Goal: Task Accomplishment & Management: Use online tool/utility

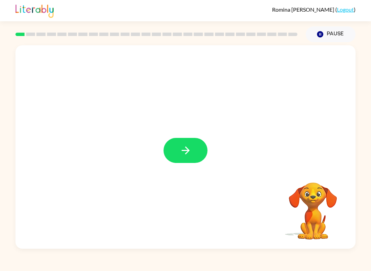
click at [180, 154] on icon "button" at bounding box center [186, 151] width 12 height 12
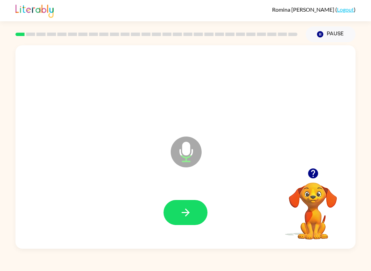
click at [182, 216] on icon "button" at bounding box center [186, 213] width 12 height 12
click at [183, 215] on icon "button" at bounding box center [186, 213] width 12 height 12
click at [178, 213] on button "button" at bounding box center [186, 212] width 44 height 25
click at [186, 211] on icon "button" at bounding box center [186, 213] width 12 height 12
click at [179, 212] on button "button" at bounding box center [186, 212] width 44 height 25
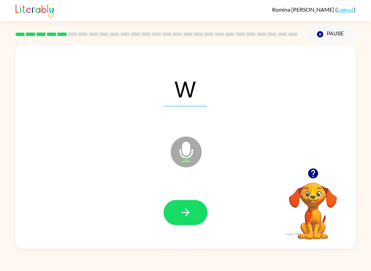
click at [183, 211] on icon "button" at bounding box center [186, 213] width 12 height 12
click at [177, 210] on button "button" at bounding box center [186, 212] width 44 height 25
click at [187, 215] on icon "button" at bounding box center [185, 213] width 8 height 8
click at [180, 210] on icon "button" at bounding box center [186, 213] width 12 height 12
click at [183, 214] on icon "button" at bounding box center [186, 213] width 12 height 12
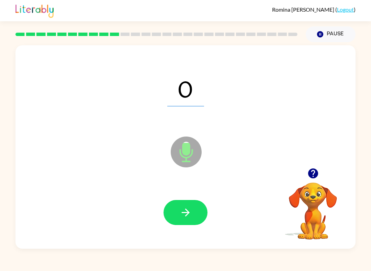
click at [178, 214] on button "button" at bounding box center [186, 212] width 44 height 25
click at [184, 211] on icon "button" at bounding box center [186, 213] width 12 height 12
click at [180, 210] on icon "button" at bounding box center [186, 213] width 12 height 12
click at [186, 211] on icon "button" at bounding box center [186, 213] width 12 height 12
click at [187, 211] on icon "button" at bounding box center [185, 213] width 8 height 8
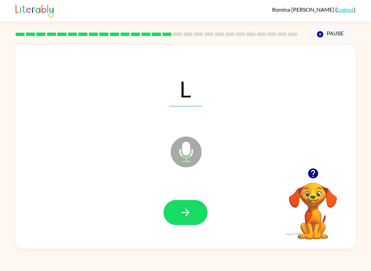
click at [187, 210] on icon "button" at bounding box center [186, 213] width 12 height 12
click at [183, 209] on icon "button" at bounding box center [186, 213] width 12 height 12
click at [186, 215] on icon "button" at bounding box center [186, 213] width 12 height 12
click at [189, 212] on icon "button" at bounding box center [186, 213] width 12 height 12
click at [184, 223] on button "button" at bounding box center [186, 212] width 44 height 25
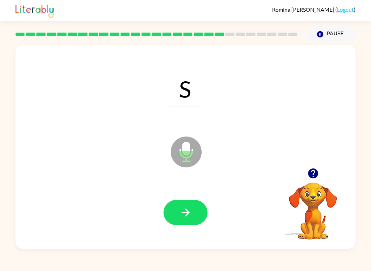
click at [174, 210] on button "button" at bounding box center [186, 212] width 44 height 25
click at [183, 205] on button "button" at bounding box center [186, 212] width 44 height 25
click at [184, 207] on icon "button" at bounding box center [186, 213] width 12 height 12
click at [175, 213] on button "button" at bounding box center [186, 212] width 44 height 25
click at [172, 214] on button "button" at bounding box center [186, 212] width 44 height 25
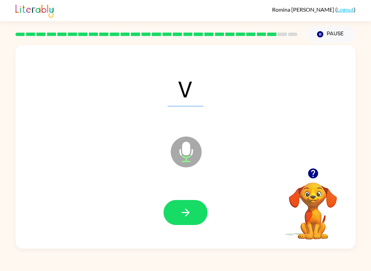
click at [182, 220] on button "button" at bounding box center [186, 212] width 44 height 25
click at [174, 213] on button "button" at bounding box center [186, 212] width 44 height 25
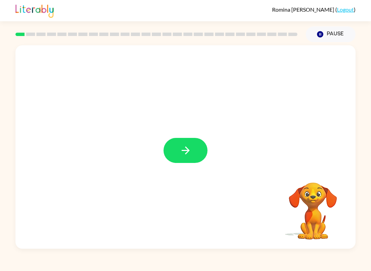
click at [191, 149] on icon "button" at bounding box center [186, 151] width 12 height 12
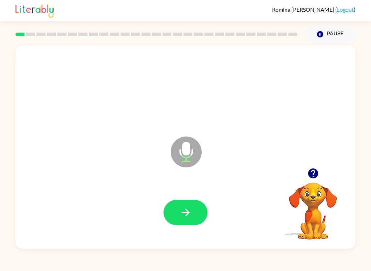
click at [192, 214] on button "button" at bounding box center [186, 212] width 44 height 25
click at [195, 215] on button "button" at bounding box center [186, 212] width 44 height 25
click at [183, 214] on icon "button" at bounding box center [186, 213] width 12 height 12
click at [177, 213] on button "button" at bounding box center [186, 212] width 44 height 25
click at [179, 213] on button "button" at bounding box center [186, 212] width 44 height 25
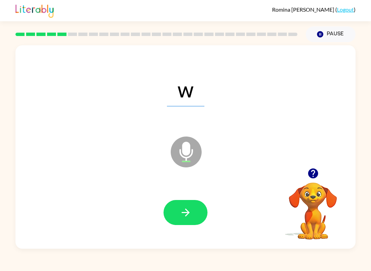
click at [173, 201] on button "button" at bounding box center [186, 212] width 44 height 25
click at [181, 218] on icon "button" at bounding box center [186, 213] width 12 height 12
click at [180, 213] on icon "button" at bounding box center [186, 213] width 12 height 12
click at [177, 208] on button "button" at bounding box center [186, 212] width 44 height 25
click at [179, 219] on button "button" at bounding box center [186, 212] width 44 height 25
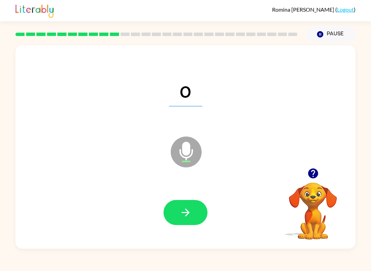
click at [175, 222] on button "button" at bounding box center [186, 212] width 44 height 25
click at [171, 214] on button "button" at bounding box center [186, 212] width 44 height 25
click at [176, 216] on button "button" at bounding box center [186, 212] width 44 height 25
click at [175, 213] on button "button" at bounding box center [186, 212] width 44 height 25
click at [175, 217] on button "button" at bounding box center [186, 212] width 44 height 25
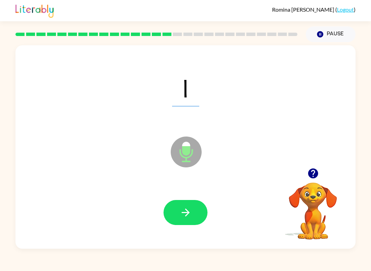
click at [175, 213] on button "button" at bounding box center [186, 212] width 44 height 25
click at [174, 210] on button "button" at bounding box center [186, 212] width 44 height 25
click at [170, 214] on button "button" at bounding box center [186, 212] width 44 height 25
click at [169, 203] on button "button" at bounding box center [186, 212] width 44 height 25
click at [175, 219] on button "button" at bounding box center [186, 212] width 44 height 25
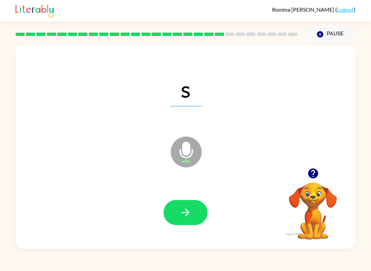
click at [174, 218] on button "button" at bounding box center [186, 212] width 44 height 25
click at [173, 211] on button "button" at bounding box center [186, 212] width 44 height 25
click at [172, 209] on button "button" at bounding box center [186, 212] width 44 height 25
click at [172, 208] on button "button" at bounding box center [186, 212] width 44 height 25
click at [174, 212] on button "button" at bounding box center [186, 212] width 44 height 25
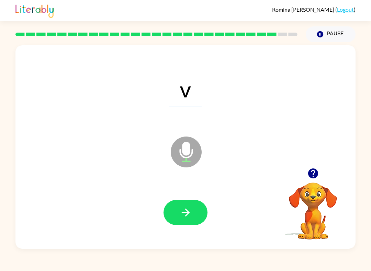
click at [174, 213] on button "button" at bounding box center [186, 212] width 44 height 25
click at [175, 219] on button "button" at bounding box center [186, 212] width 44 height 25
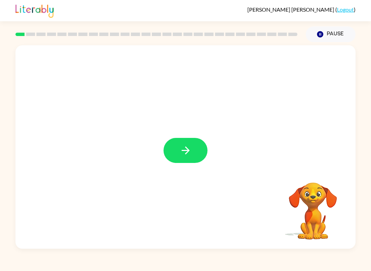
click at [180, 147] on icon "button" at bounding box center [186, 151] width 12 height 12
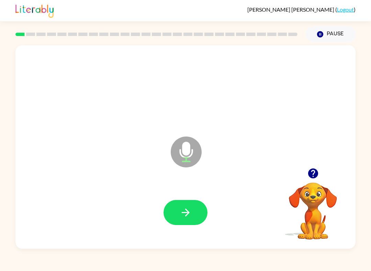
click at [180, 212] on icon "button" at bounding box center [186, 213] width 12 height 12
click at [181, 212] on icon "button" at bounding box center [186, 213] width 12 height 12
click at [184, 208] on icon "button" at bounding box center [186, 213] width 12 height 12
click at [179, 215] on button "button" at bounding box center [186, 212] width 44 height 25
click at [190, 207] on button "button" at bounding box center [186, 212] width 44 height 25
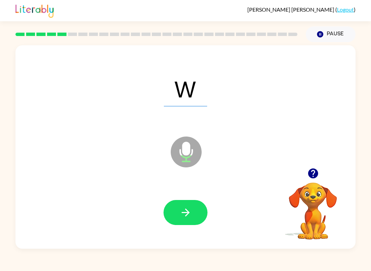
click at [186, 212] on icon "button" at bounding box center [186, 213] width 12 height 12
click at [187, 201] on button "button" at bounding box center [186, 212] width 44 height 25
click at [185, 213] on icon "button" at bounding box center [186, 213] width 12 height 12
click at [188, 210] on icon "button" at bounding box center [186, 213] width 12 height 12
click at [189, 213] on icon "button" at bounding box center [185, 213] width 8 height 8
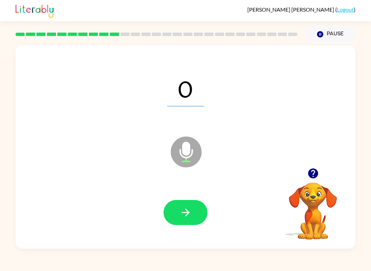
click at [189, 211] on icon "button" at bounding box center [186, 213] width 12 height 12
click at [191, 212] on icon "button" at bounding box center [186, 213] width 12 height 12
click at [183, 207] on icon "button" at bounding box center [186, 213] width 12 height 12
click at [185, 213] on icon "button" at bounding box center [185, 213] width 8 height 8
click at [180, 212] on icon "button" at bounding box center [186, 213] width 12 height 12
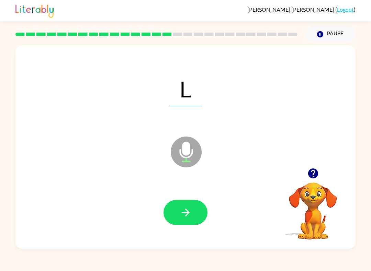
click at [176, 205] on button "button" at bounding box center [186, 212] width 44 height 25
click at [185, 221] on button "button" at bounding box center [186, 212] width 44 height 25
click at [179, 205] on button "button" at bounding box center [186, 212] width 44 height 25
click at [176, 206] on button "button" at bounding box center [186, 212] width 44 height 25
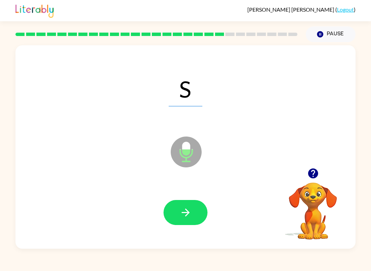
click at [177, 214] on button "button" at bounding box center [186, 212] width 44 height 25
click at [187, 215] on icon "button" at bounding box center [185, 213] width 8 height 8
click at [185, 212] on icon "button" at bounding box center [186, 213] width 12 height 12
click at [177, 216] on button "button" at bounding box center [186, 212] width 44 height 25
click at [184, 210] on icon "button" at bounding box center [186, 213] width 12 height 12
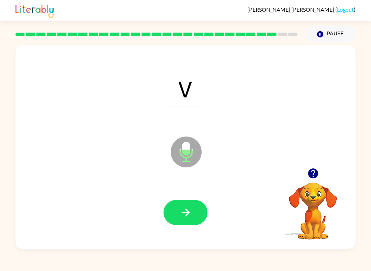
click at [186, 207] on button "button" at bounding box center [186, 212] width 44 height 25
click at [193, 214] on button "button" at bounding box center [186, 212] width 44 height 25
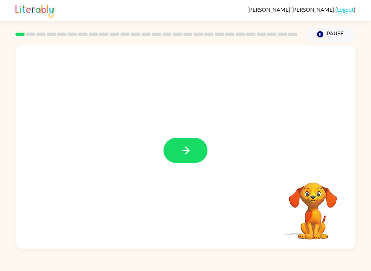
click at [188, 148] on icon "button" at bounding box center [186, 151] width 12 height 12
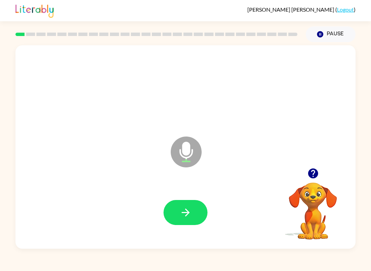
click at [187, 215] on icon "button" at bounding box center [185, 213] width 8 height 8
click at [189, 207] on button "button" at bounding box center [186, 212] width 44 height 25
click at [188, 213] on icon "button" at bounding box center [185, 213] width 8 height 8
click at [185, 212] on icon "button" at bounding box center [186, 213] width 12 height 12
click at [185, 209] on icon "button" at bounding box center [186, 213] width 12 height 12
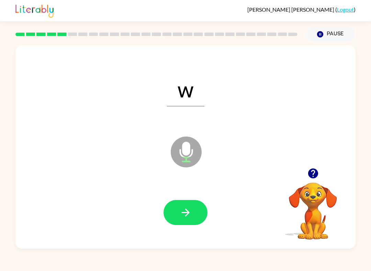
click at [191, 213] on icon "button" at bounding box center [186, 213] width 12 height 12
click at [185, 214] on icon "button" at bounding box center [186, 213] width 12 height 12
click at [181, 210] on icon "button" at bounding box center [186, 213] width 12 height 12
click at [185, 213] on icon "button" at bounding box center [185, 213] width 8 height 8
click at [189, 219] on icon "button" at bounding box center [186, 213] width 12 height 12
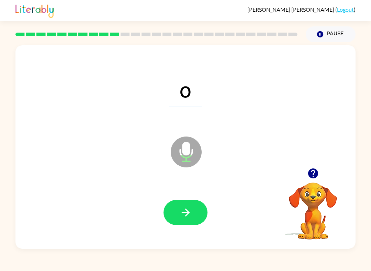
click at [180, 217] on icon "button" at bounding box center [186, 213] width 12 height 12
click at [181, 214] on icon "button" at bounding box center [186, 213] width 12 height 12
click at [167, 214] on button "button" at bounding box center [186, 212] width 44 height 25
click at [186, 213] on icon "button" at bounding box center [185, 213] width 8 height 8
click at [190, 216] on icon "button" at bounding box center [186, 213] width 12 height 12
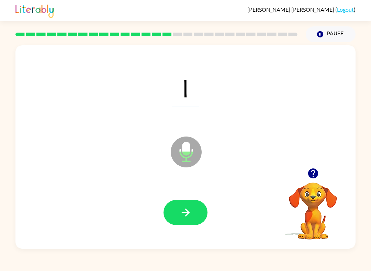
click at [192, 214] on button "button" at bounding box center [186, 212] width 44 height 25
click at [180, 219] on icon "button" at bounding box center [186, 213] width 12 height 12
click at [173, 216] on button "button" at bounding box center [186, 212] width 44 height 25
click at [186, 214] on icon "button" at bounding box center [186, 213] width 12 height 12
click at [177, 209] on button "button" at bounding box center [186, 212] width 44 height 25
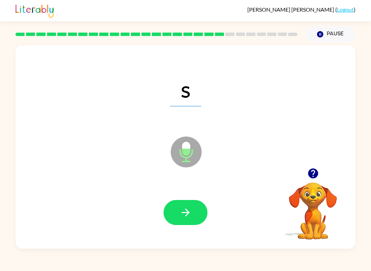
click at [185, 205] on button "button" at bounding box center [186, 212] width 44 height 25
click at [196, 214] on button "button" at bounding box center [186, 212] width 44 height 25
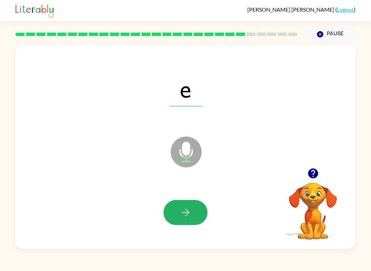
click at [185, 213] on icon "button" at bounding box center [186, 213] width 12 height 12
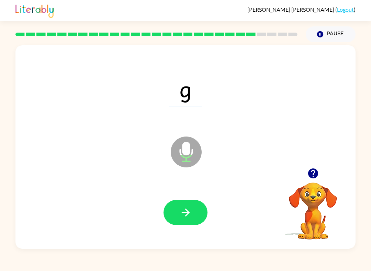
click at [186, 212] on icon "button" at bounding box center [186, 213] width 12 height 12
click at [187, 211] on icon "button" at bounding box center [185, 213] width 8 height 8
click at [178, 206] on button "button" at bounding box center [186, 212] width 44 height 25
click at [188, 210] on icon "button" at bounding box center [186, 213] width 12 height 12
